Goal: Task Accomplishment & Management: Manage account settings

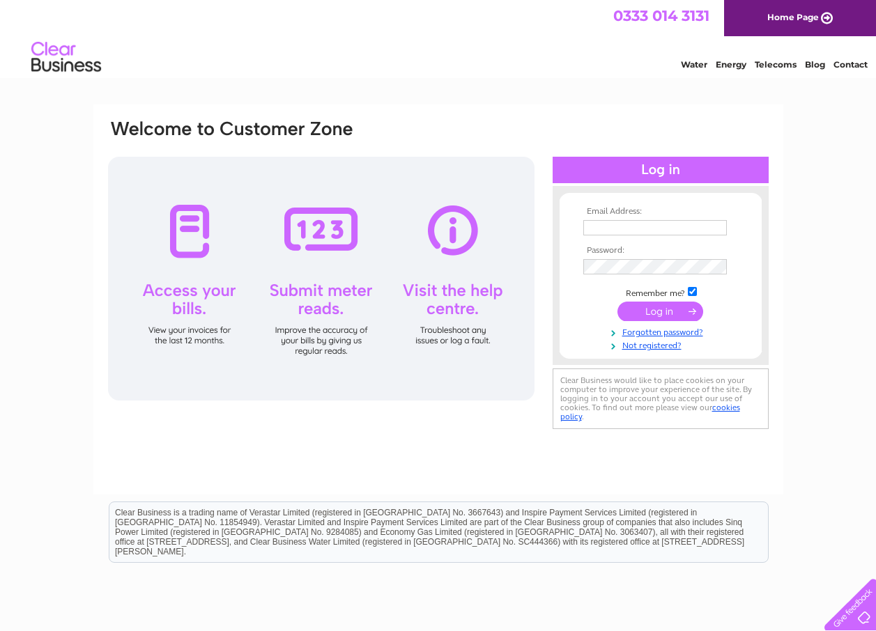
type input "[EMAIL_ADDRESS][DOMAIN_NAME]"
click at [661, 307] on input "submit" at bounding box center [660, 312] width 86 height 20
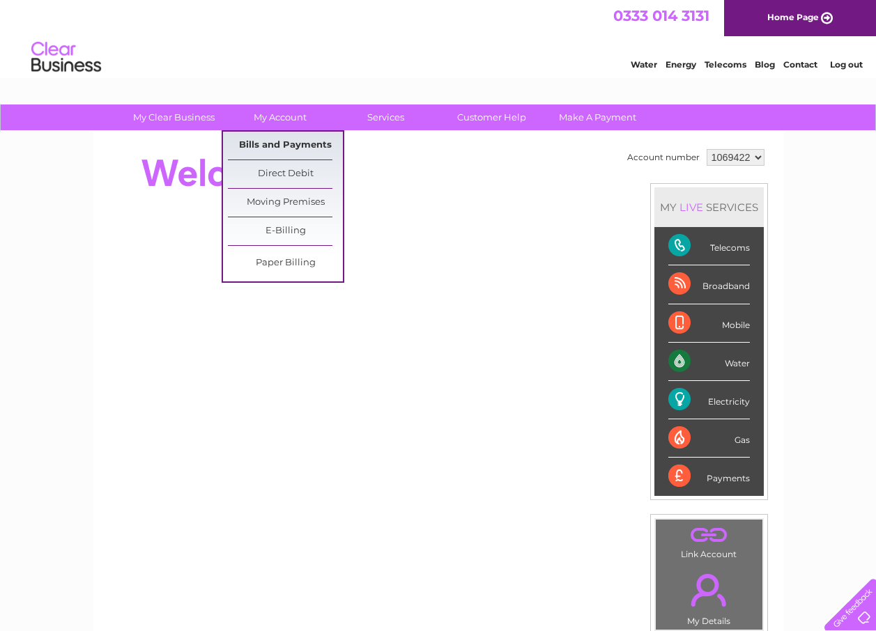
click at [273, 139] on link "Bills and Payments" at bounding box center [285, 146] width 115 height 28
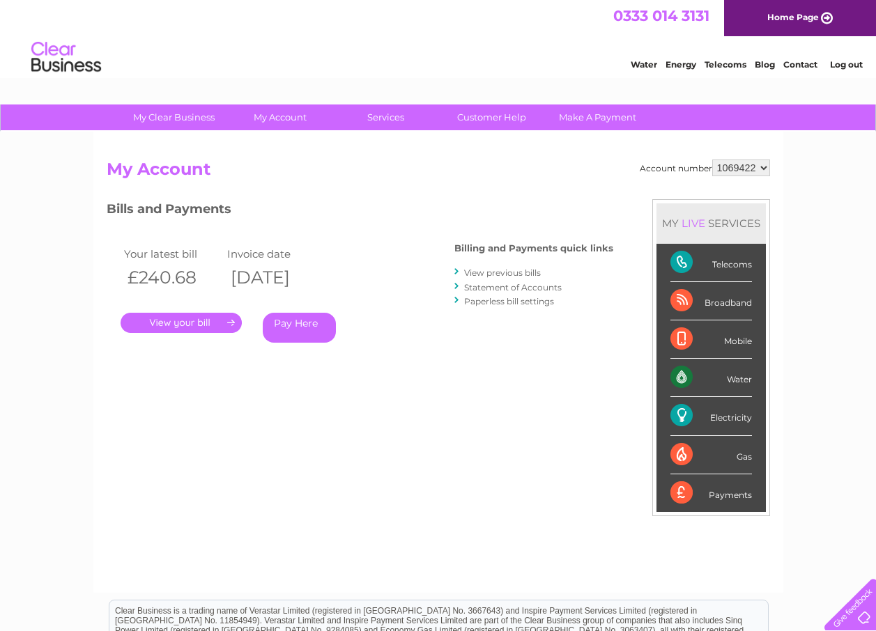
click at [182, 318] on link "." at bounding box center [181, 323] width 121 height 20
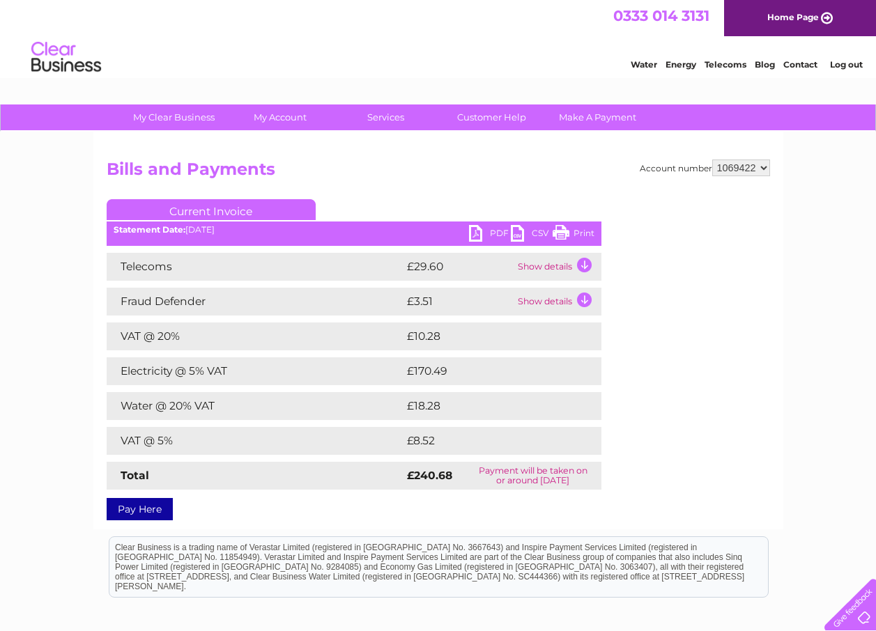
click at [476, 230] on link "PDF" at bounding box center [490, 235] width 42 height 20
